Goal: Check status: Check status

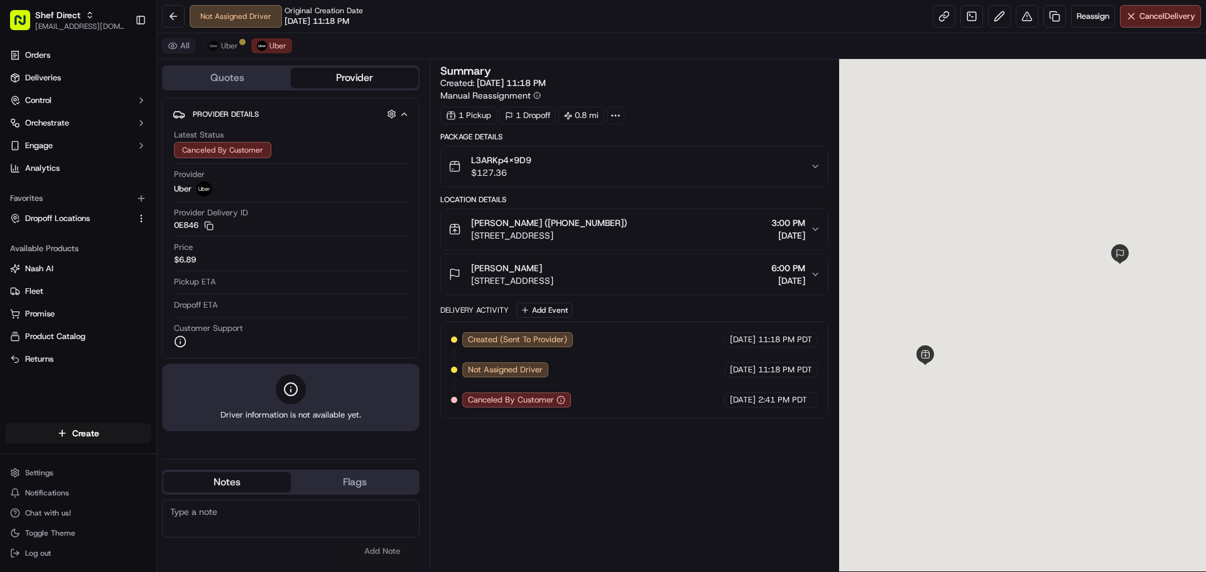
click at [183, 46] on button "All" at bounding box center [178, 45] width 33 height 15
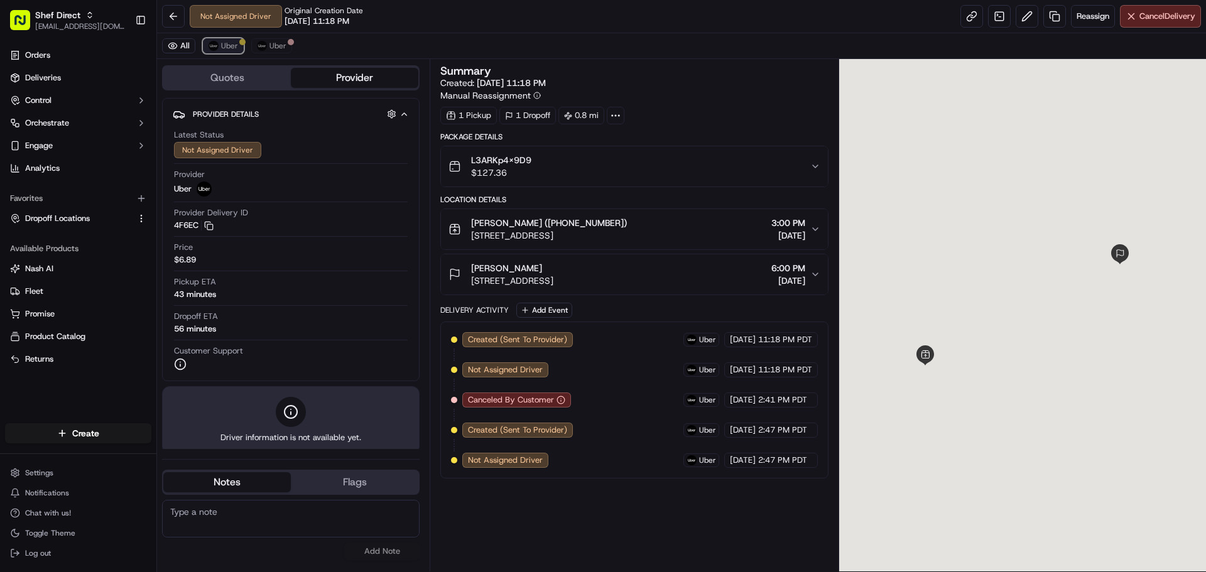
click at [220, 49] on button "Uber" at bounding box center [223, 45] width 41 height 15
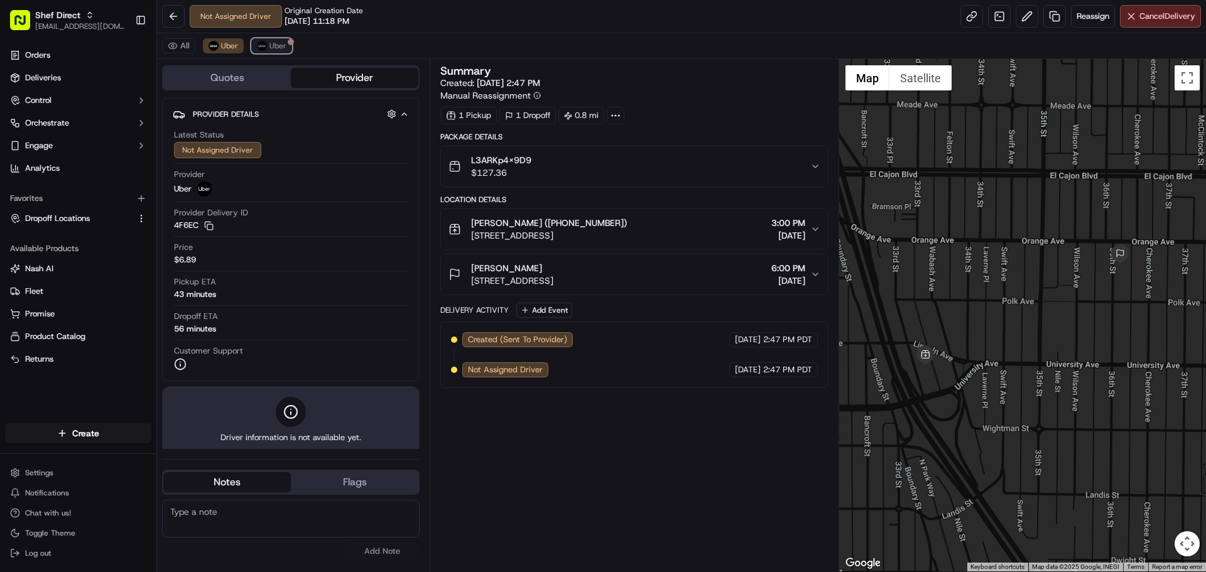
click at [261, 42] on img at bounding box center [262, 46] width 10 height 10
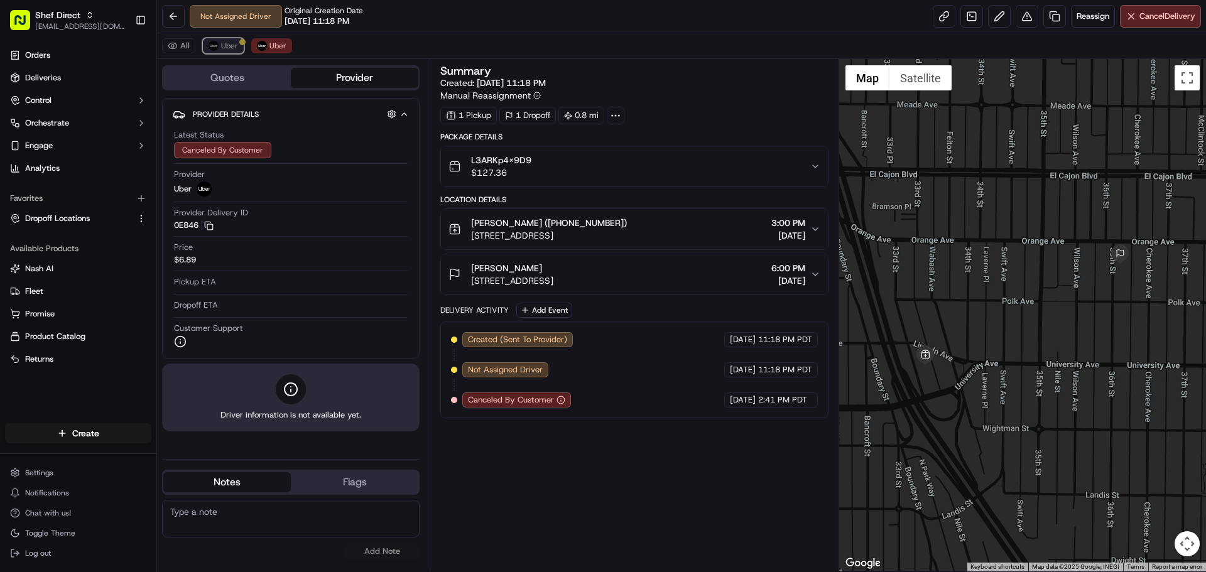
click at [227, 42] on span "Uber" at bounding box center [229, 46] width 17 height 10
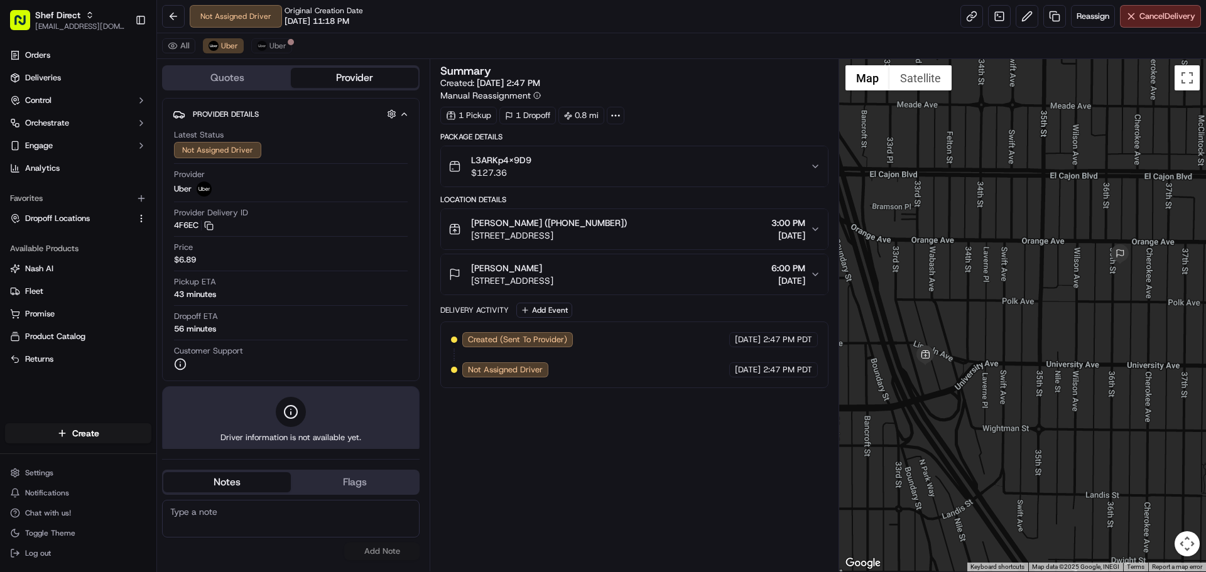
click at [649, 224] on div "Gemal Yaris (+14244220868) 3949 33rd St, San Diego, CA 92104, USA 3:00 PM 09/17…" at bounding box center [629, 229] width 361 height 25
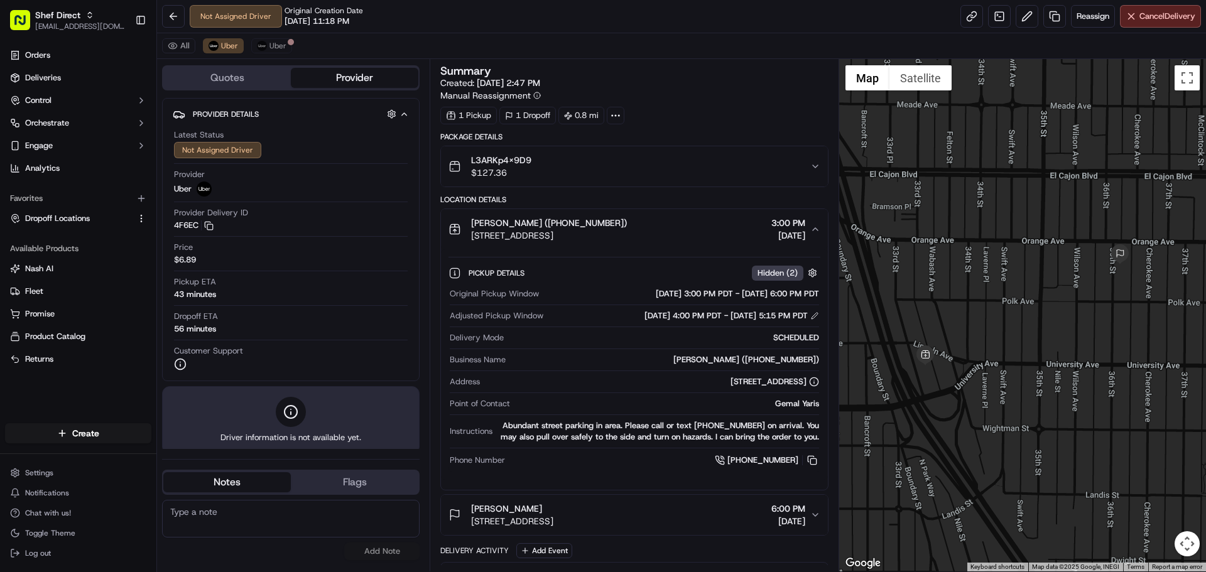
click at [772, 231] on span "[DATE]" at bounding box center [789, 235] width 34 height 13
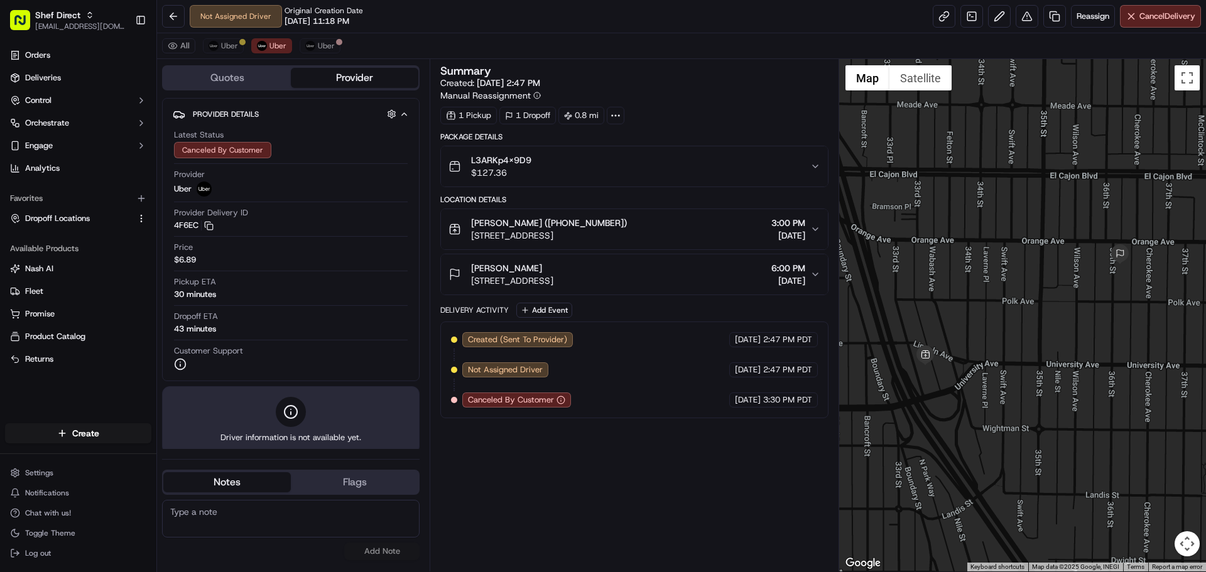
click at [788, 226] on span "3:00 PM" at bounding box center [789, 223] width 34 height 13
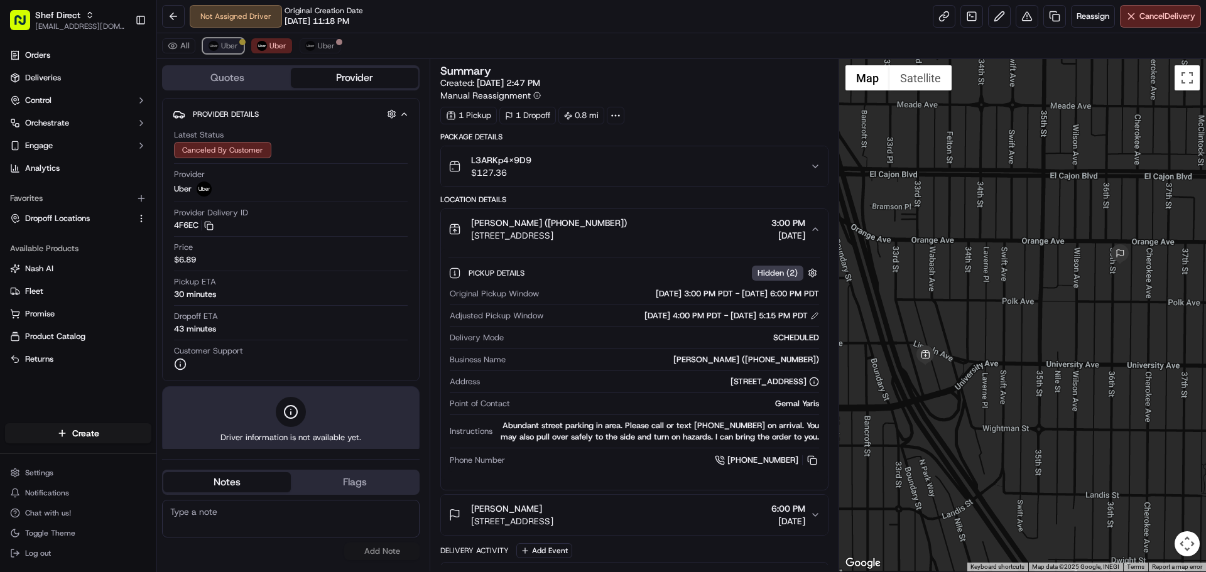
click at [219, 50] on button "Uber" at bounding box center [223, 45] width 41 height 15
click at [280, 43] on span "Uber" at bounding box center [278, 46] width 17 height 10
click at [222, 42] on span "Uber" at bounding box center [229, 46] width 17 height 10
click at [263, 45] on img at bounding box center [262, 46] width 10 height 10
click at [226, 53] on button "Uber" at bounding box center [223, 45] width 41 height 15
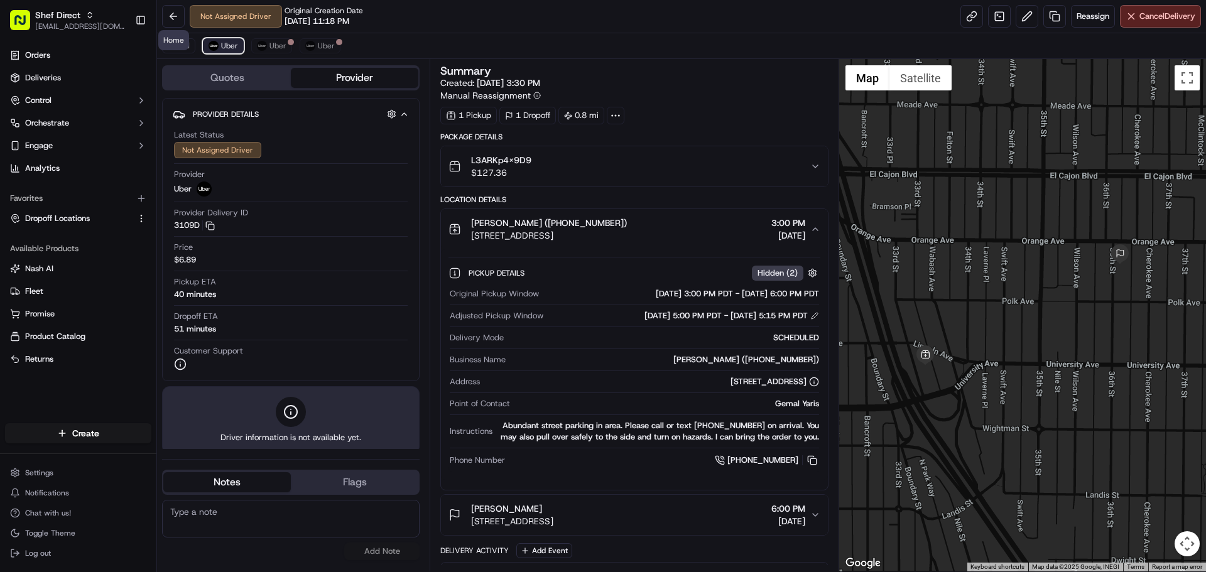
click at [216, 46] on img at bounding box center [214, 46] width 10 height 10
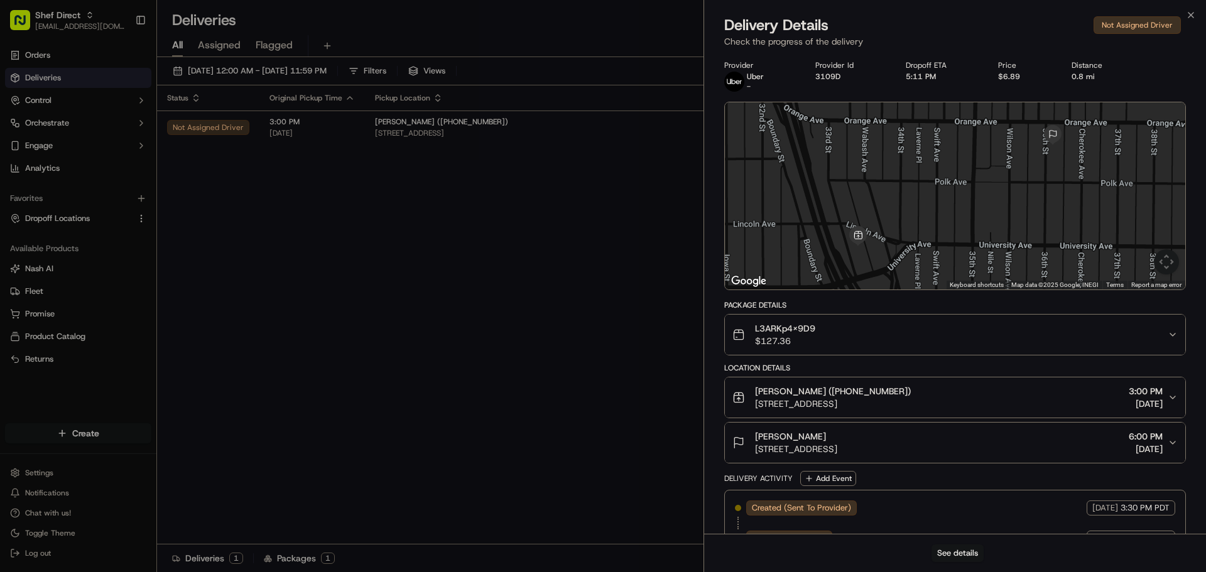
scroll to position [30, 0]
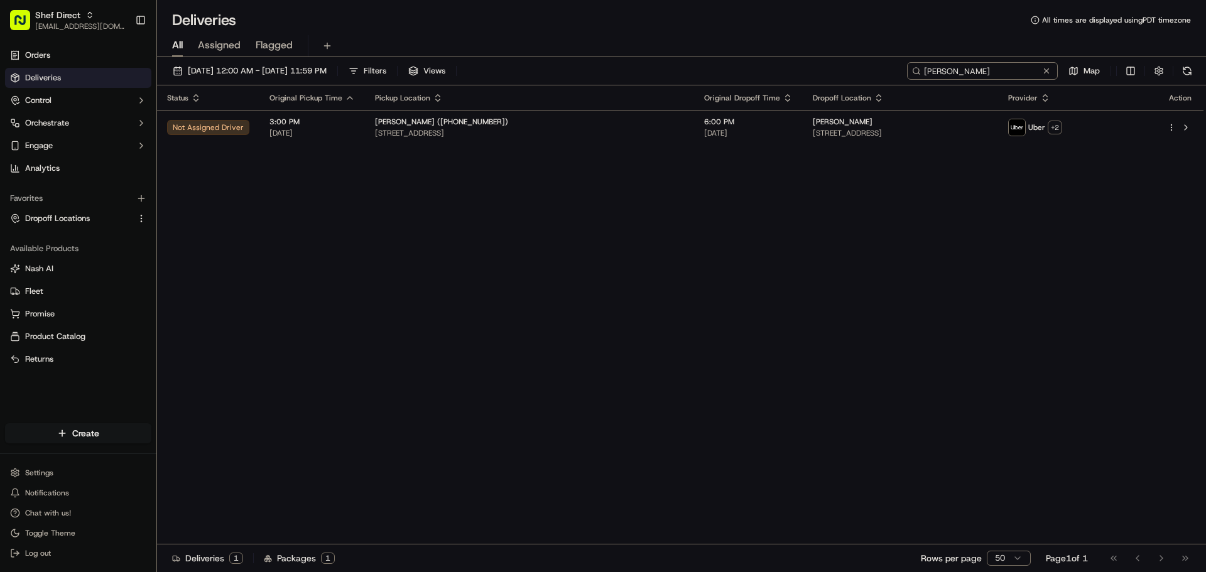
click at [1000, 69] on input "[PERSON_NAME]" at bounding box center [982, 71] width 151 height 18
paste input "Varun C"
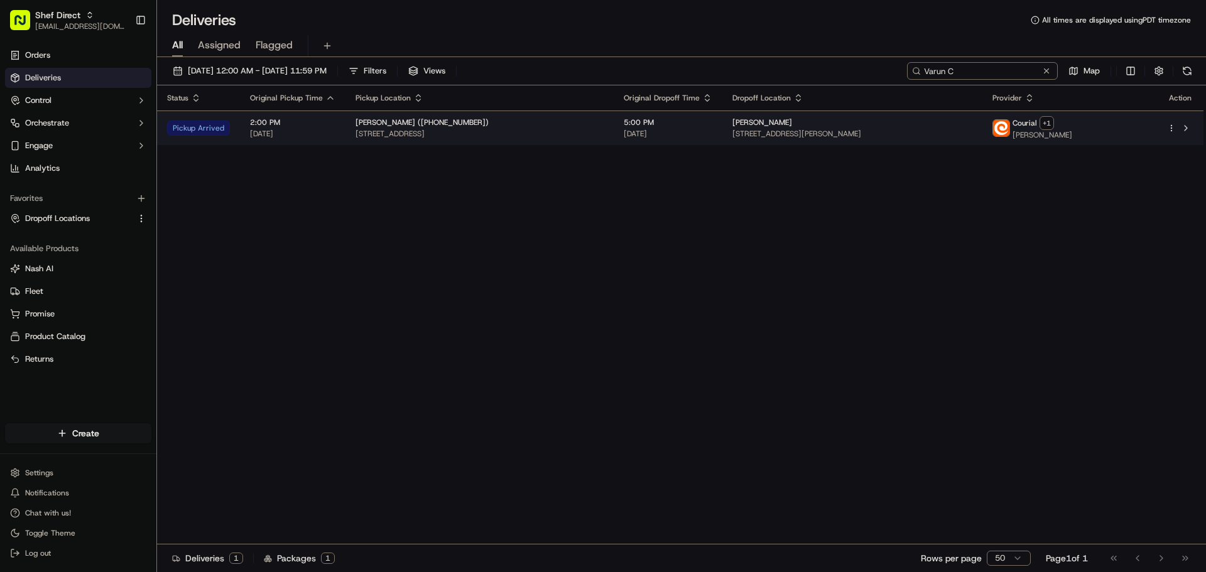
type input "Varun C"
click at [329, 136] on span "[DATE]" at bounding box center [292, 134] width 85 height 10
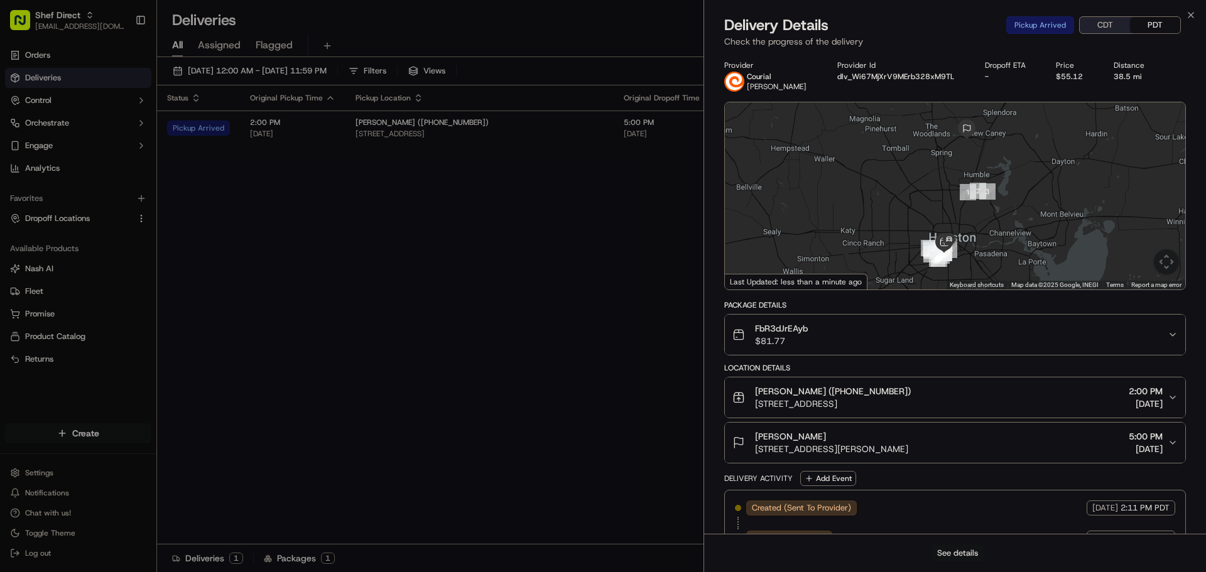
click at [972, 547] on button "See details" at bounding box center [958, 554] width 52 height 18
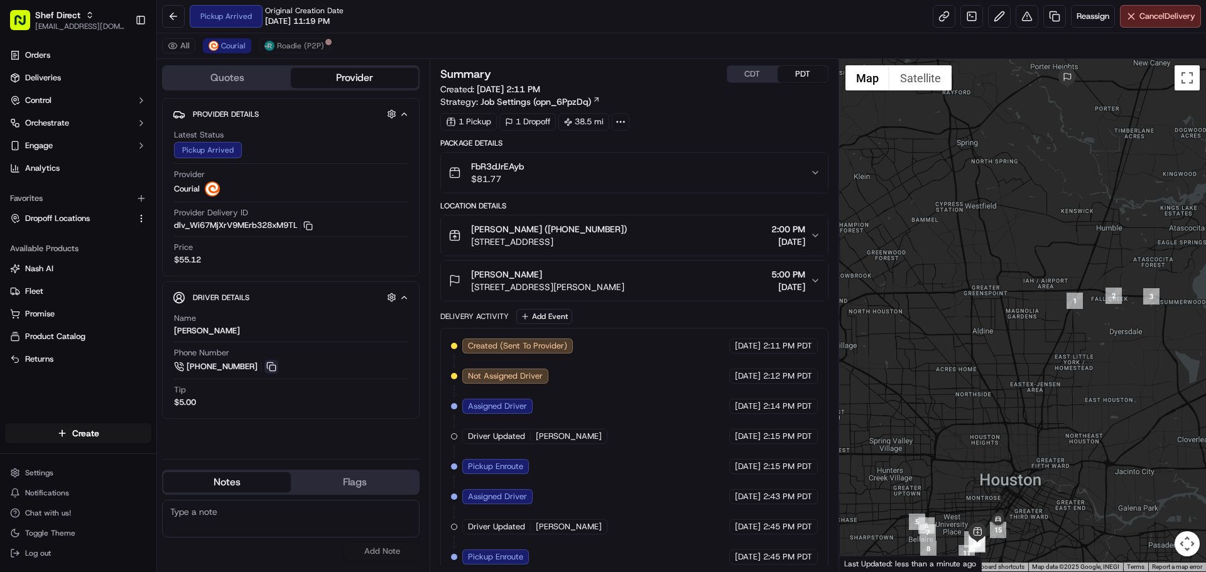
click at [268, 364] on button at bounding box center [272, 367] width 14 height 14
click at [275, 368] on button at bounding box center [272, 367] width 14 height 14
click at [945, 13] on link at bounding box center [944, 16] width 23 height 23
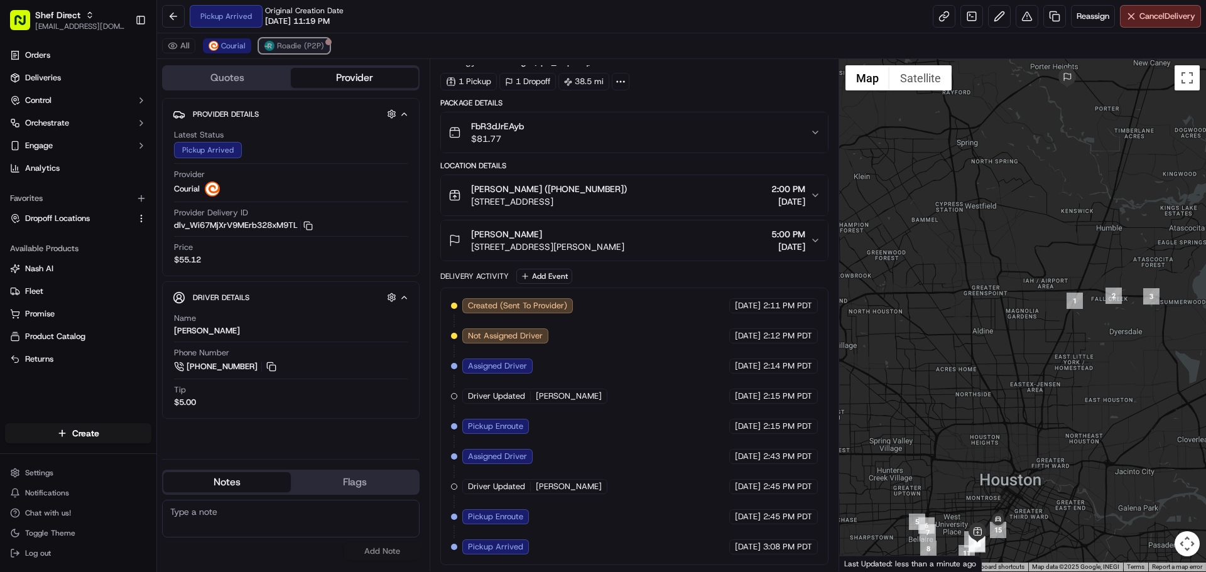
click at [278, 49] on span "Roadie (P2P)" at bounding box center [300, 46] width 47 height 10
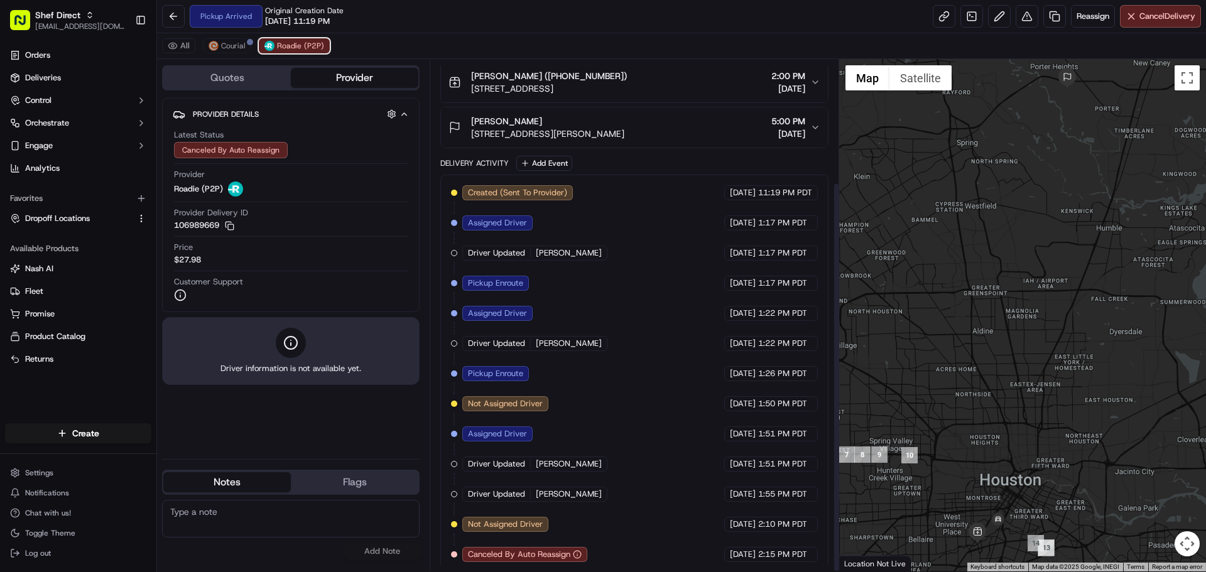
scroll to position [161, 0]
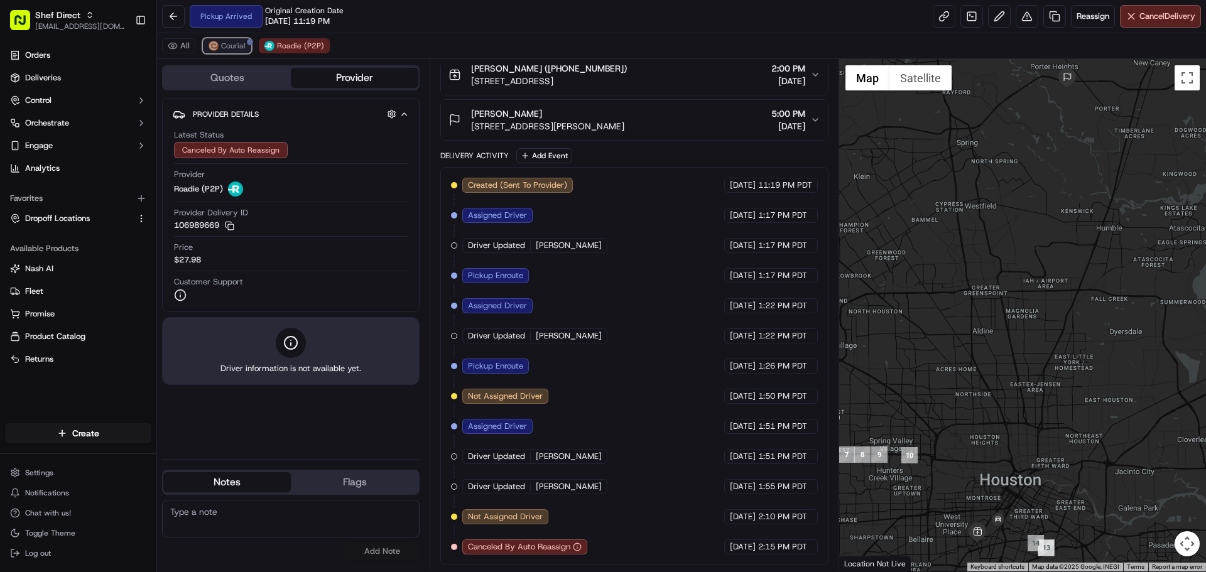
click at [222, 48] on span "Courial" at bounding box center [233, 46] width 25 height 10
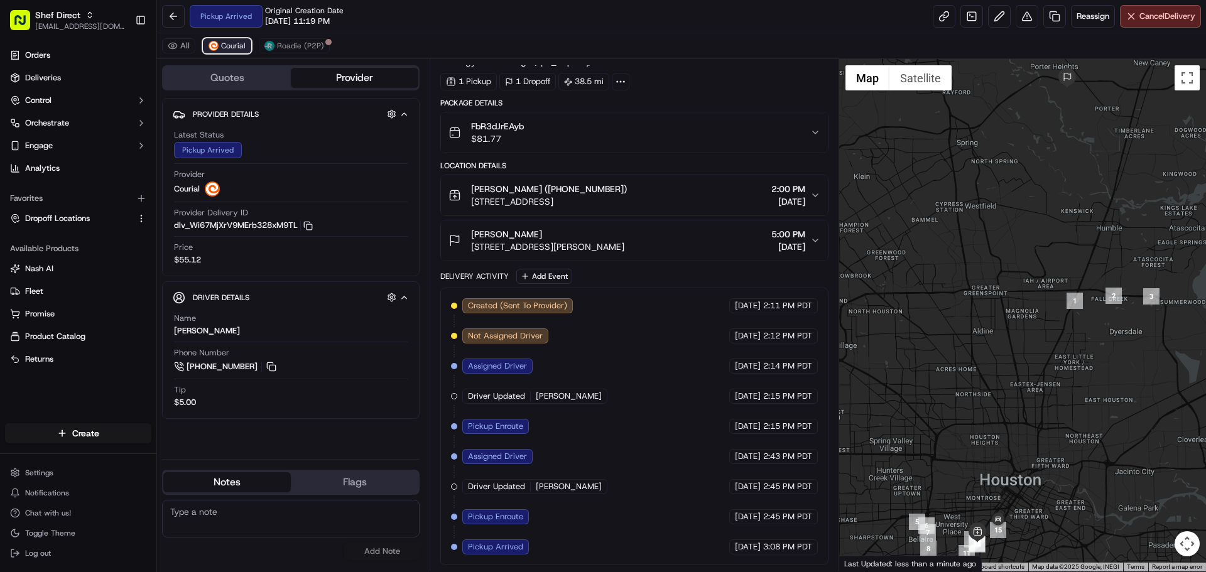
scroll to position [40, 0]
click at [234, 45] on span "Created" at bounding box center [223, 46] width 28 height 10
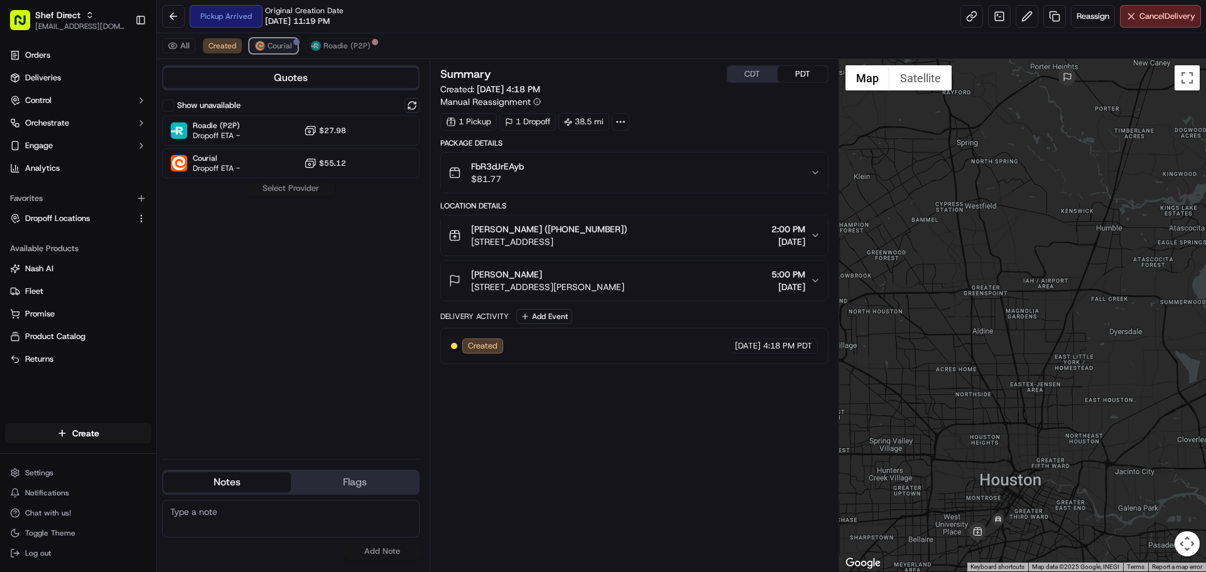
click at [283, 52] on button "Courial" at bounding box center [273, 45] width 48 height 15
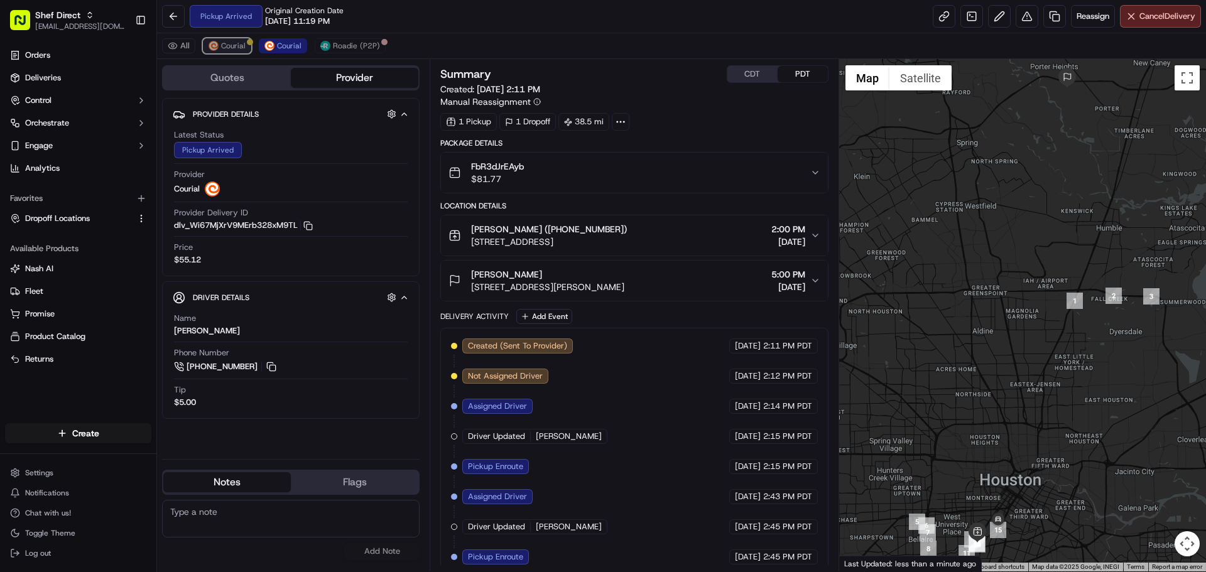
click at [229, 50] on span "Courial" at bounding box center [233, 46] width 25 height 10
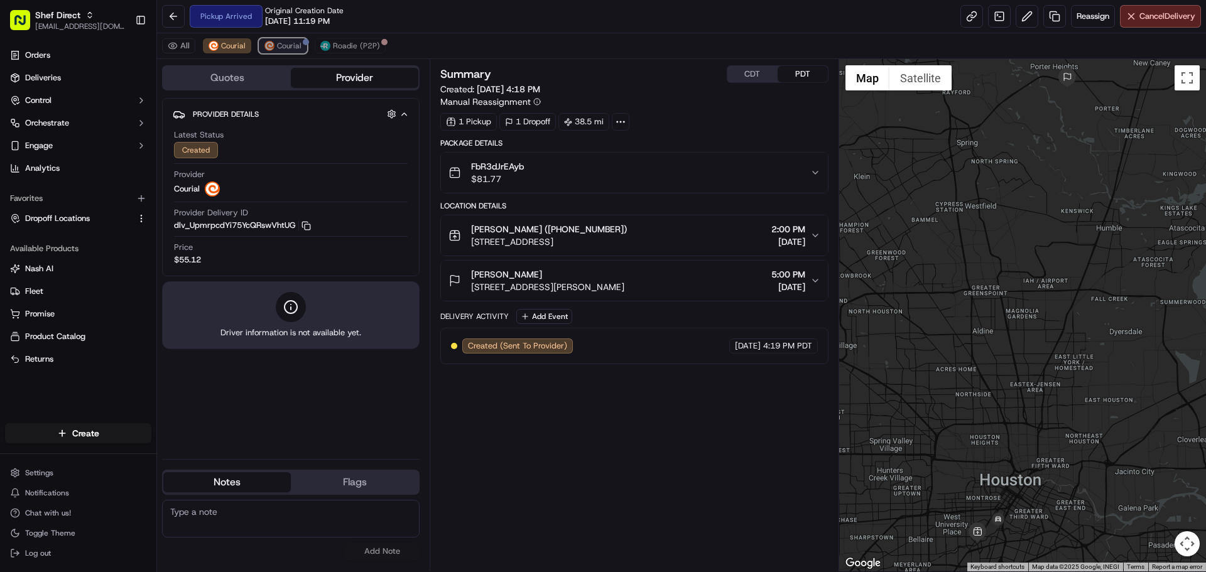
click at [262, 42] on button "Courial" at bounding box center [283, 45] width 48 height 15
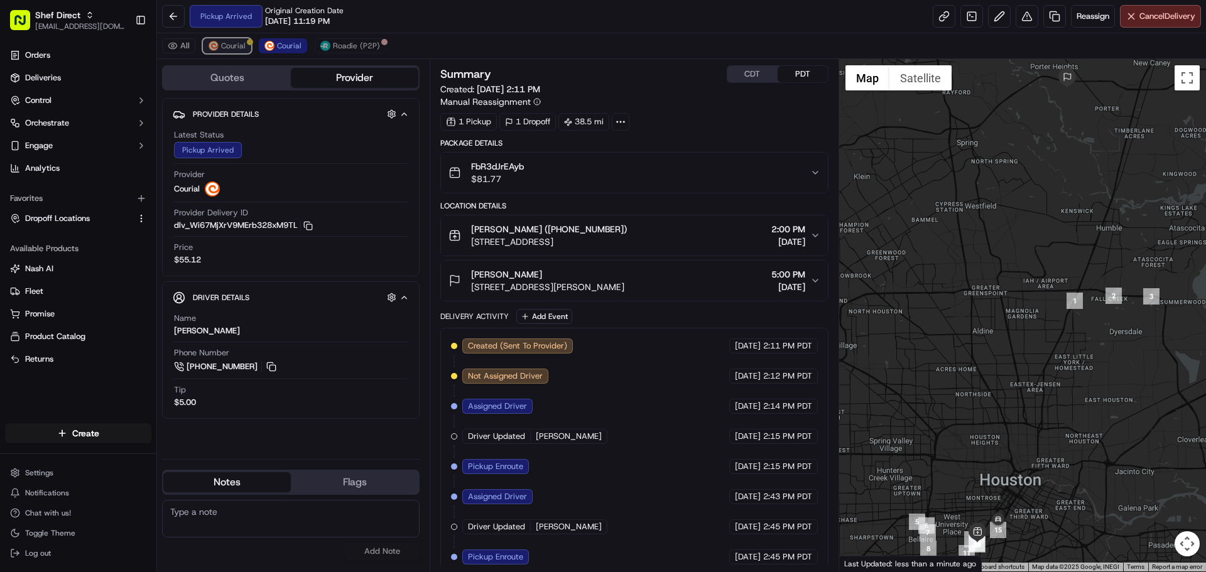
click at [229, 48] on span "Courial" at bounding box center [233, 46] width 25 height 10
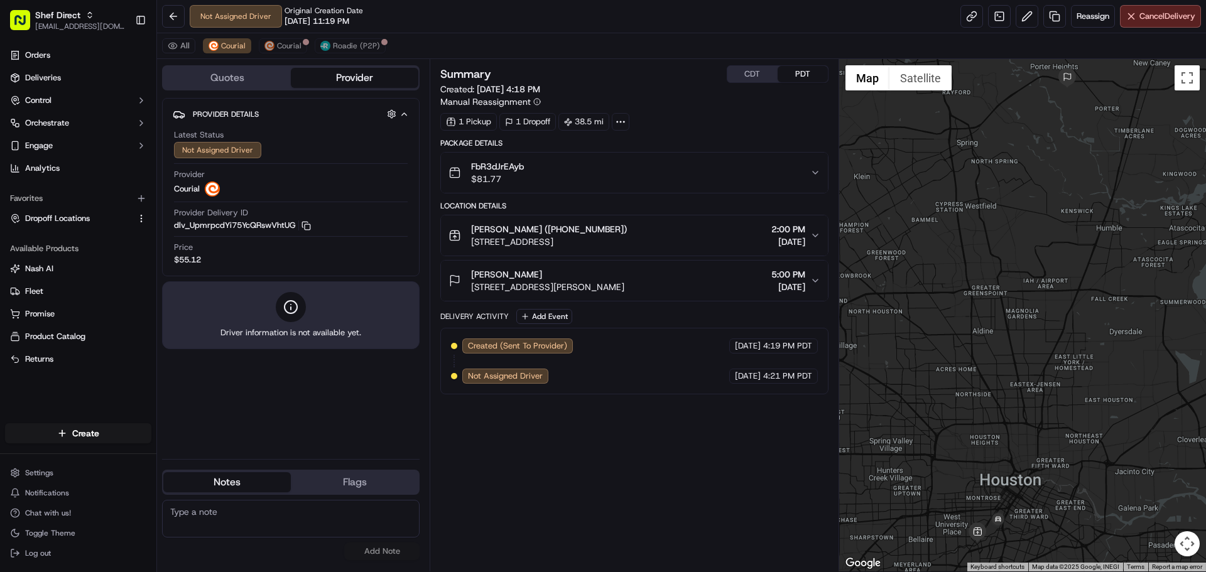
click at [563, 495] on div "Summary CDT PDT Created: 09/17/2025 4:18 PM Manual Reassignment 1 Pickup 1 Drop…" at bounding box center [634, 315] width 388 height 500
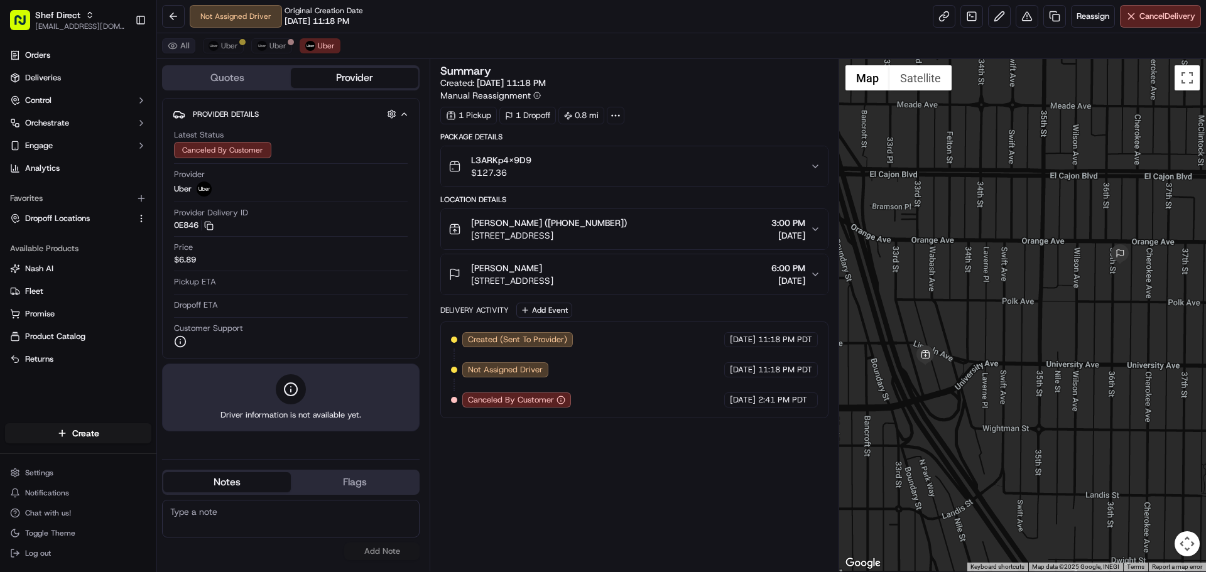
click at [187, 43] on button "All" at bounding box center [178, 45] width 33 height 15
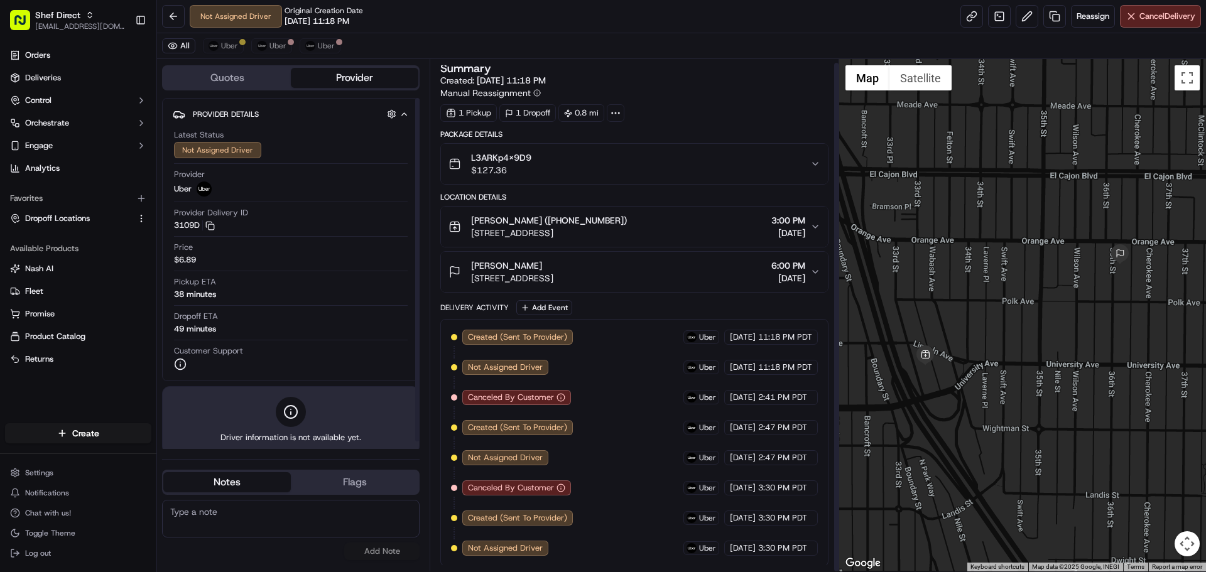
scroll to position [4, 0]
click at [179, 50] on button "All" at bounding box center [178, 45] width 33 height 15
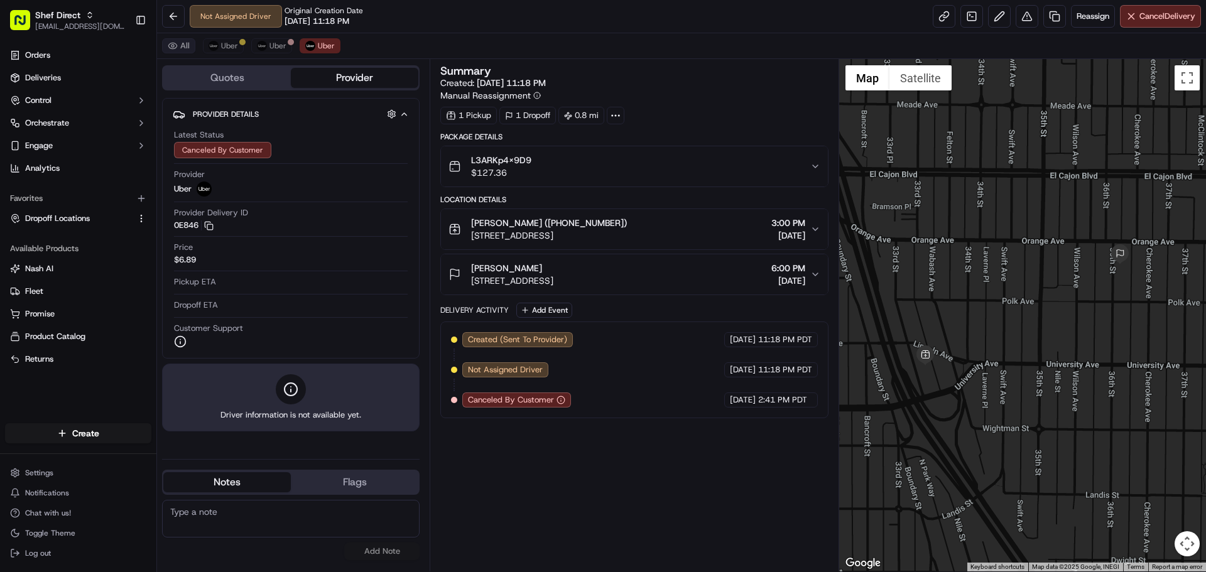
click at [180, 48] on button "All" at bounding box center [178, 45] width 33 height 15
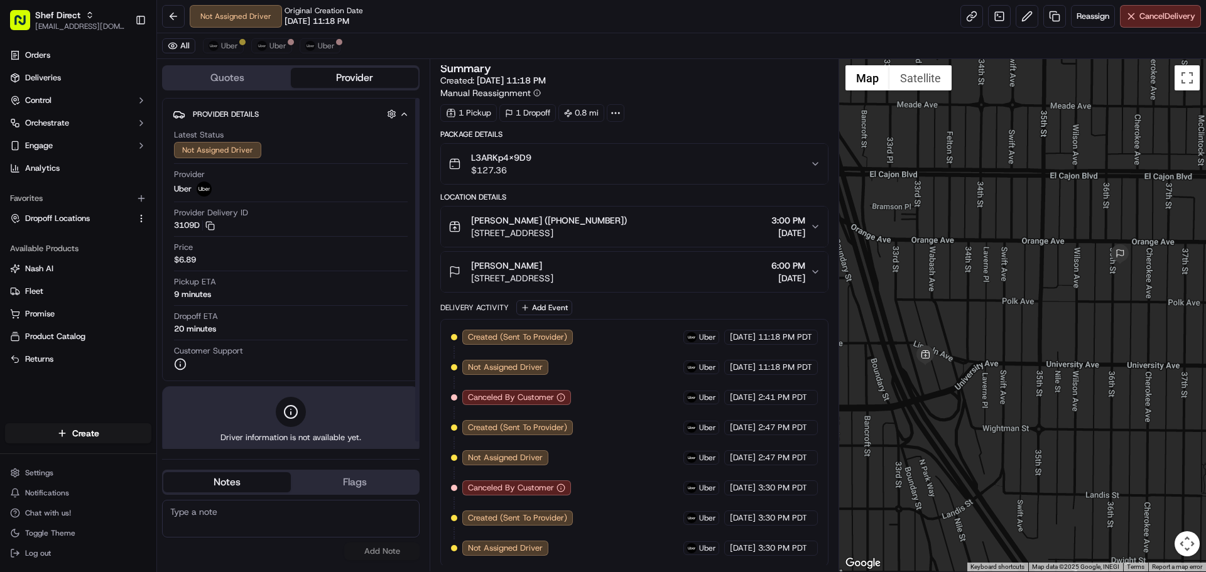
scroll to position [4, 0]
